Goal: Information Seeking & Learning: Learn about a topic

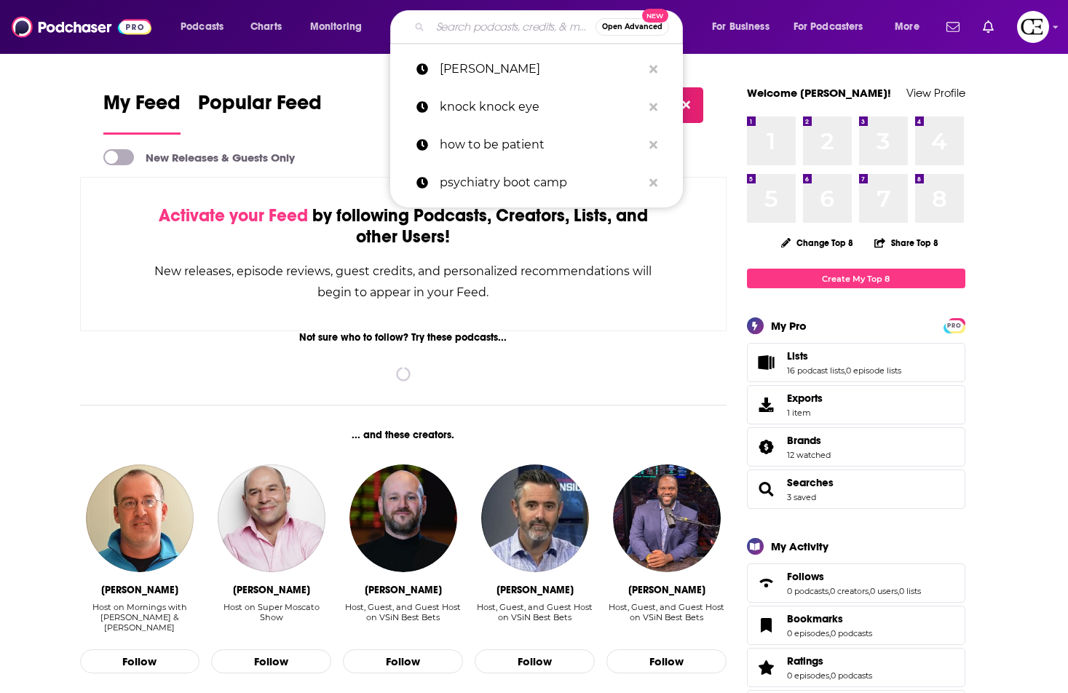
drag, startPoint x: 473, startPoint y: 35, endPoint x: 481, endPoint y: 38, distance: 7.8
click at [473, 35] on input "Search podcasts, credits, & more..." at bounding box center [512, 26] width 165 height 23
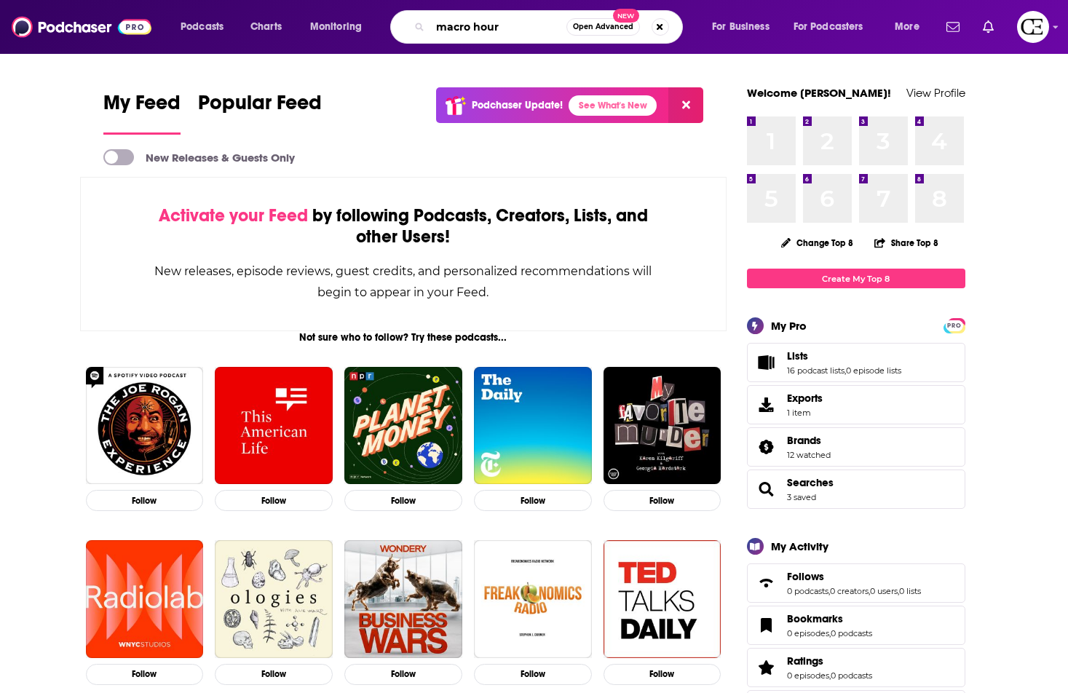
type input "macro hour"
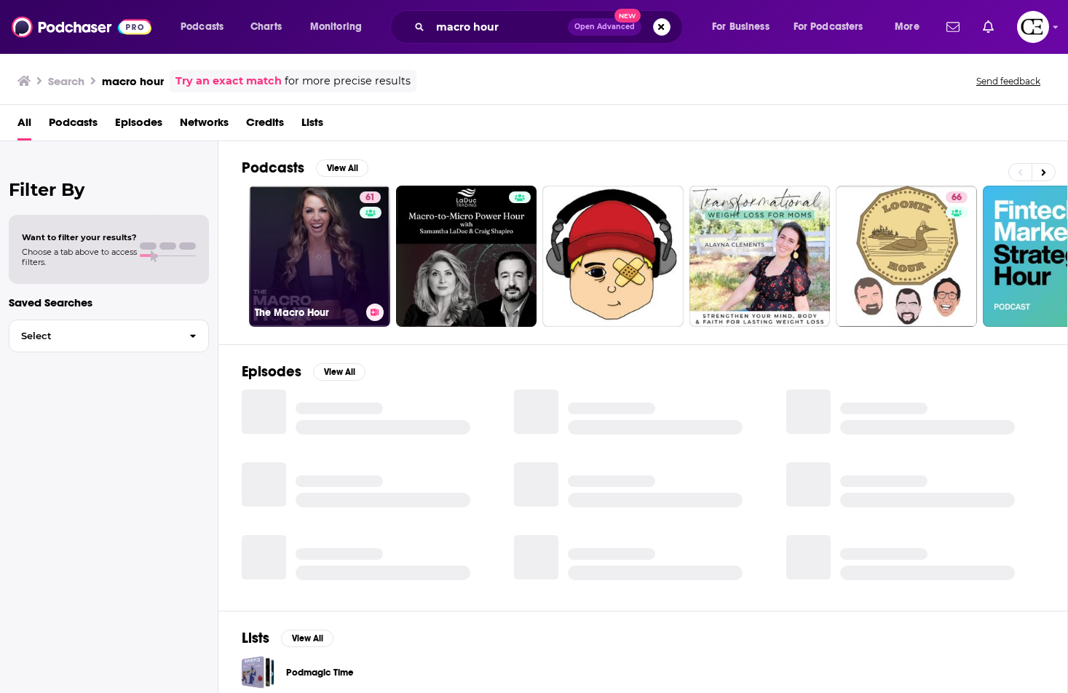
click at [380, 260] on div "61" at bounding box center [372, 248] width 25 height 112
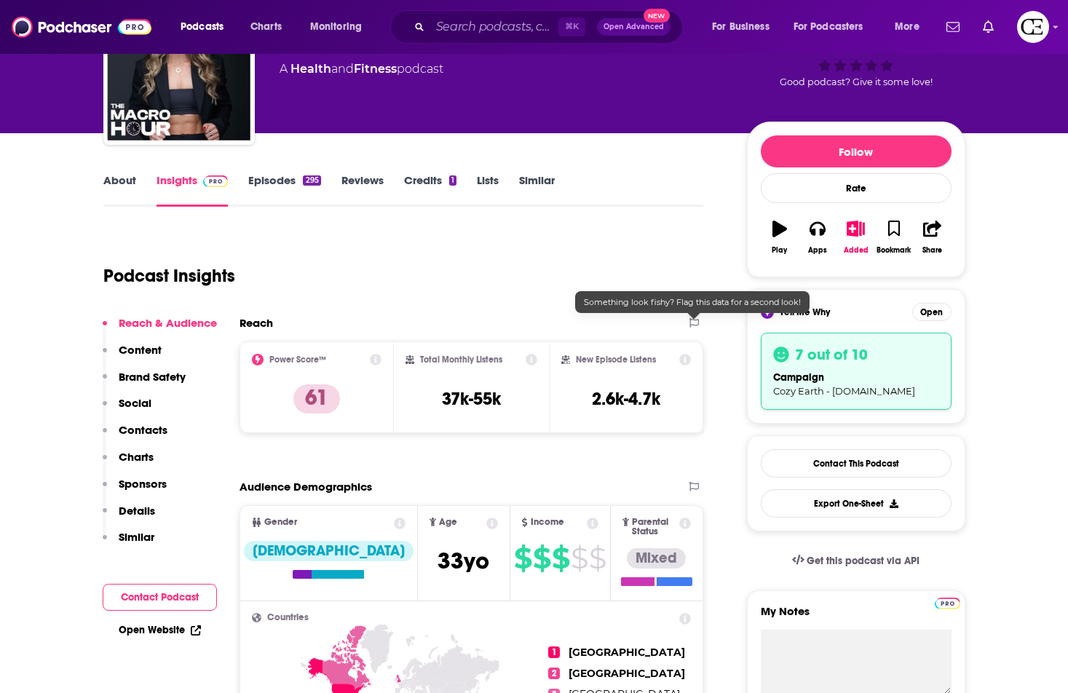
scroll to position [110, 0]
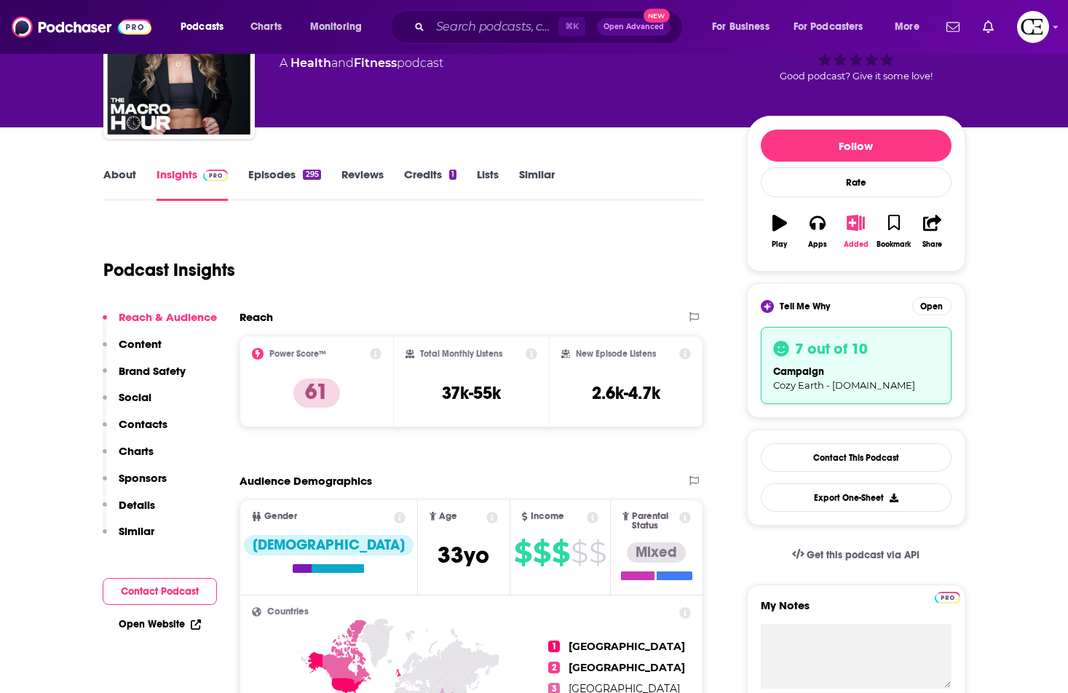
click at [854, 233] on button "Added" at bounding box center [856, 231] width 38 height 52
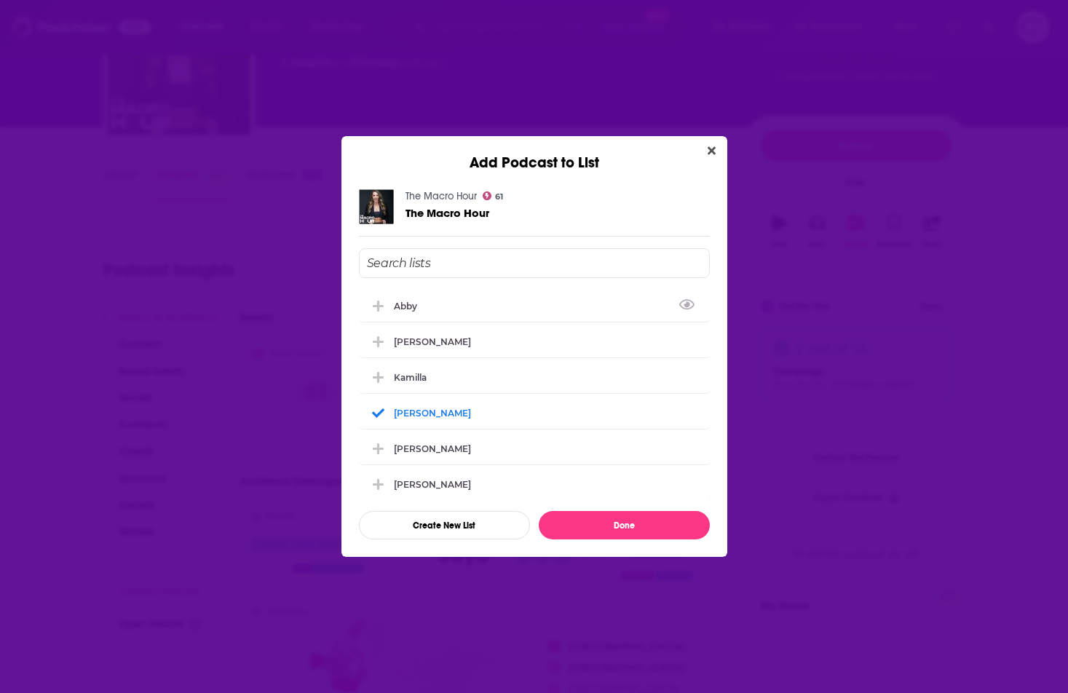
click at [717, 154] on button "Close" at bounding box center [712, 151] width 20 height 18
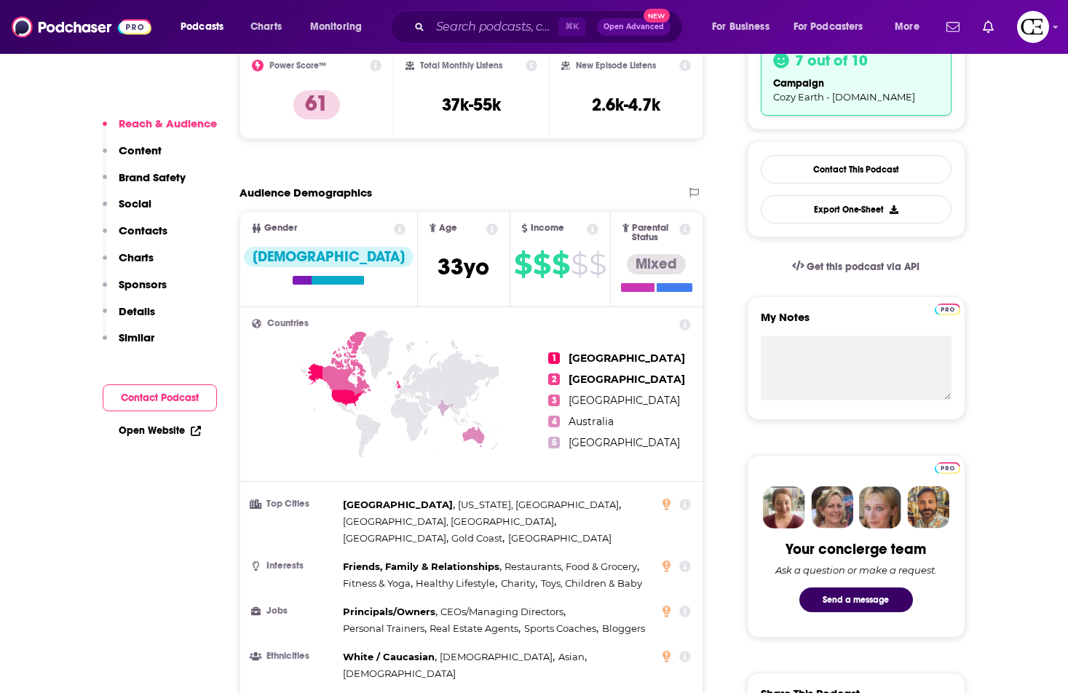
scroll to position [402, 0]
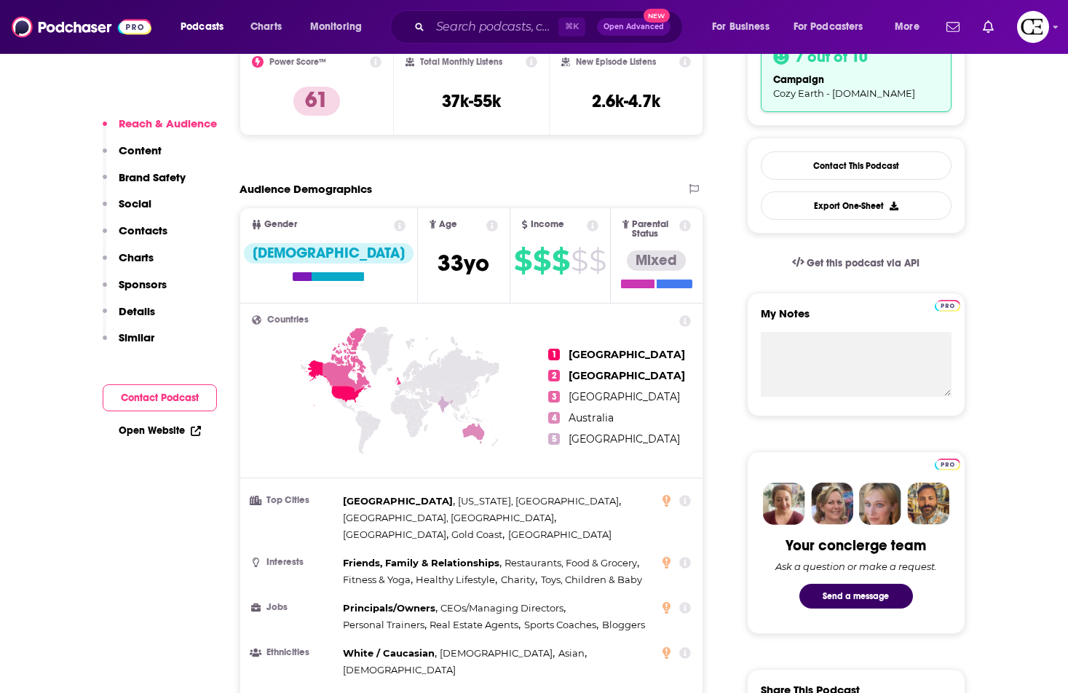
click at [561, 329] on ul "1 [GEOGRAPHIC_DATA] 2 [GEOGRAPHIC_DATA] 3 [GEOGRAPHIC_DATA] 4 [GEOGRAPHIC_DATA]…" at bounding box center [619, 396] width 143 height 163
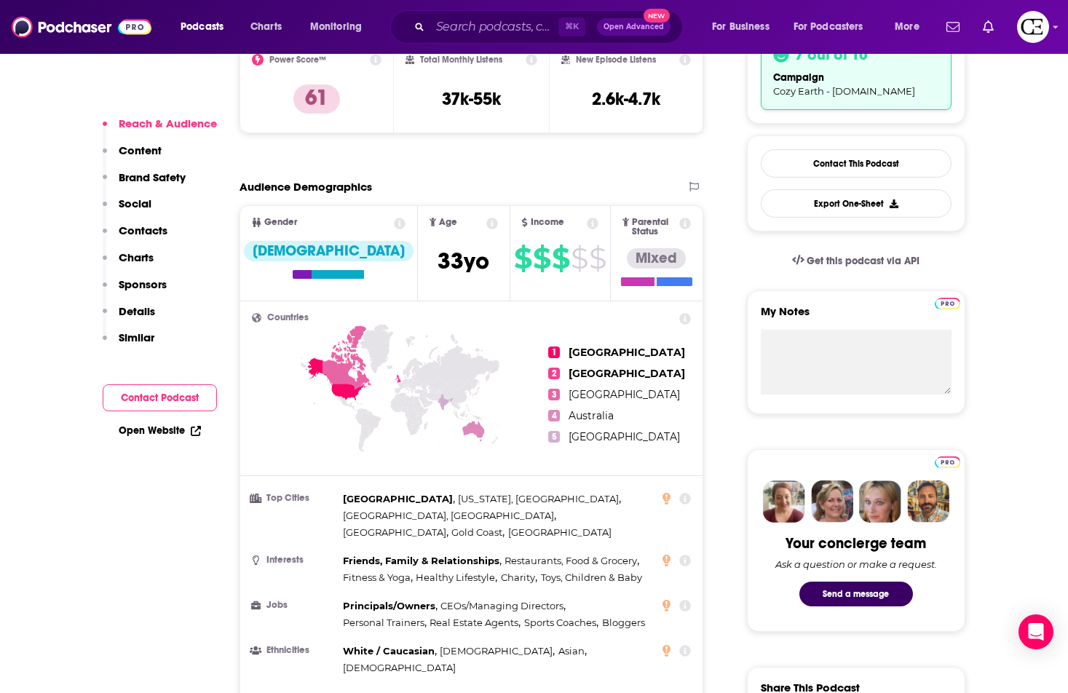
scroll to position [403, 0]
